Goal: Browse casually: Explore the website without a specific task or goal

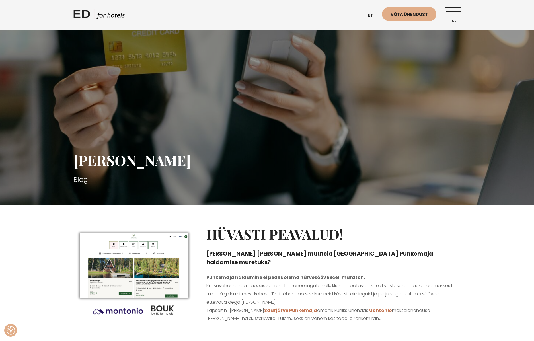
click at [456, 11] on link "Menüü" at bounding box center [453, 15] width 16 height 16
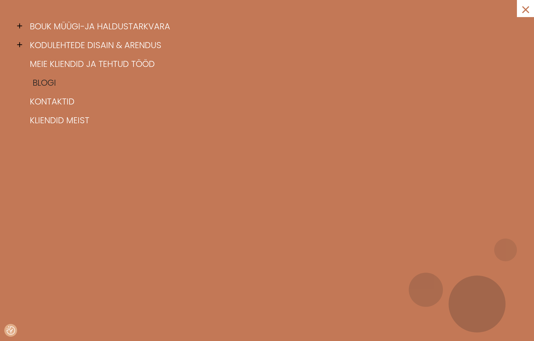
click at [53, 79] on link "Blogi" at bounding box center [273, 82] width 491 height 19
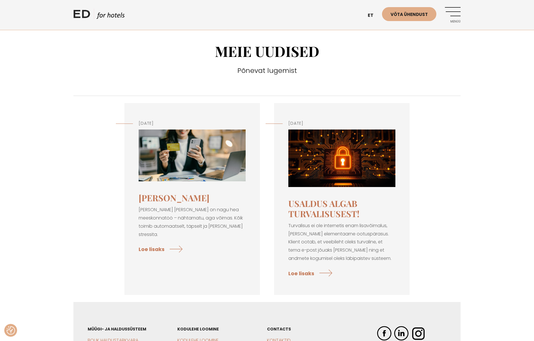
click at [186, 165] on img at bounding box center [192, 155] width 107 height 52
